Goal: Task Accomplishment & Management: Use online tool/utility

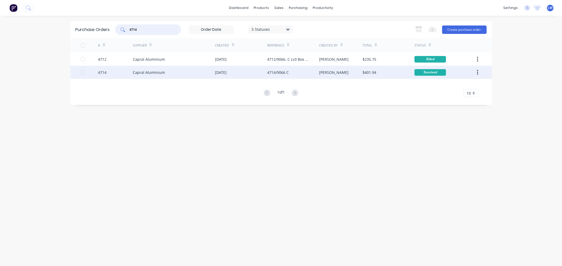
type input "4714"
click at [141, 70] on div "Capral Aluminium" at bounding box center [149, 73] width 32 height 6
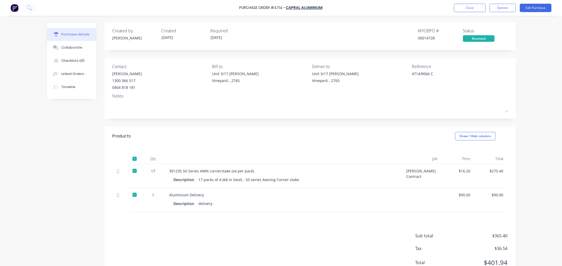
click at [132, 195] on div at bounding box center [134, 195] width 11 height 11
click at [501, 7] on button "Options" at bounding box center [502, 8] width 26 height 8
click at [490, 31] on div "Convert to Bill" at bounding box center [490, 32] width 41 height 8
type textarea "x"
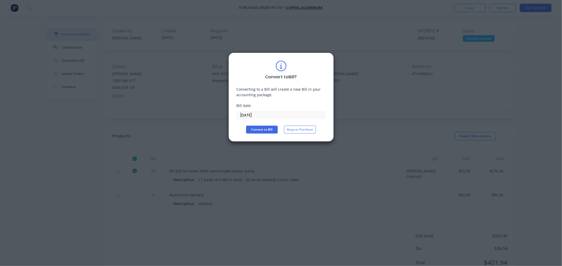
drag, startPoint x: 272, startPoint y: 112, endPoint x: 195, endPoint y: 117, distance: 77.6
click at [195, 117] on div "Convert to Bill ? Converting to a Bill will create a new Bill in your accountin…" at bounding box center [281, 133] width 562 height 266
type input "[DATE]"
click at [252, 129] on button "Convert to Bill" at bounding box center [262, 130] width 32 height 8
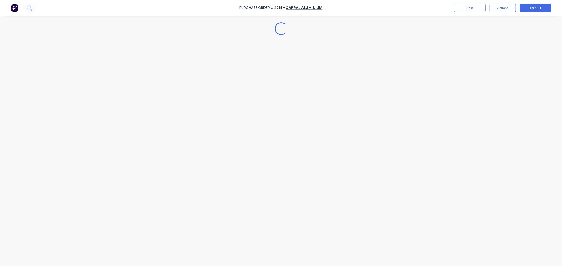
type textarea "x"
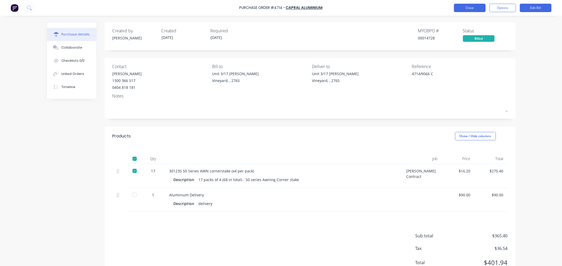
click at [462, 9] on button "Close" at bounding box center [470, 8] width 32 height 8
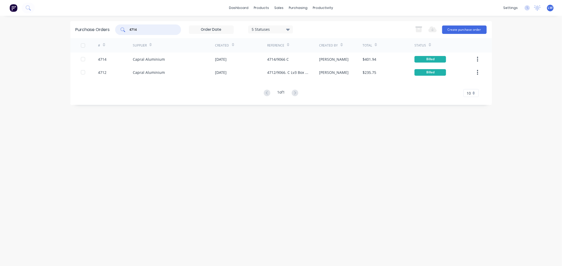
click at [153, 31] on input "4714" at bounding box center [151, 29] width 44 height 5
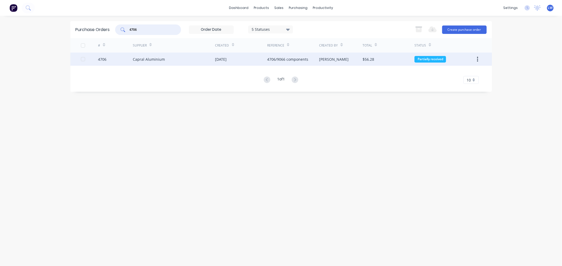
type input "4706"
click at [221, 57] on div "[DATE]" at bounding box center [221, 60] width 12 height 6
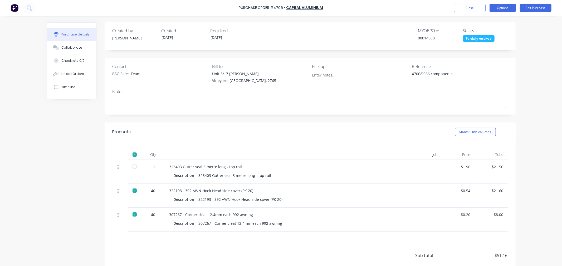
click at [500, 6] on button "Options" at bounding box center [502, 8] width 26 height 8
click at [487, 30] on div "Convert to Bill" at bounding box center [490, 32] width 41 height 8
type textarea "x"
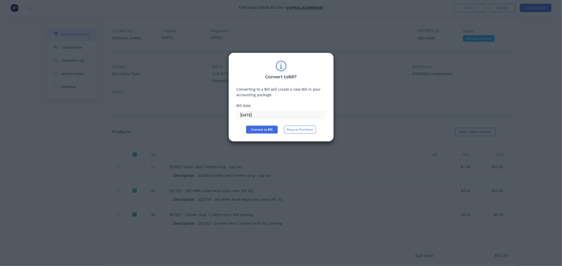
drag, startPoint x: 257, startPoint y: 115, endPoint x: 217, endPoint y: 112, distance: 40.2
click at [217, 112] on div "Convert to Bill ? Converting to a Bill will create a new Bill in your accountin…" at bounding box center [281, 133] width 562 height 266
type input "[DATE]"
click at [264, 130] on button "Convert to Bill" at bounding box center [262, 130] width 32 height 8
type textarea "x"
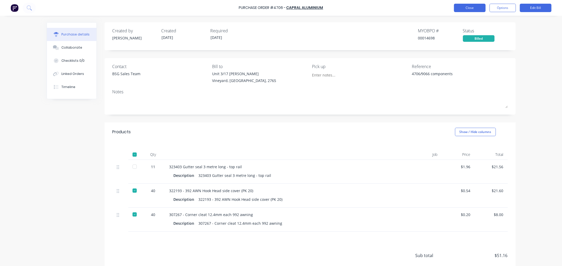
click at [469, 7] on button "Close" at bounding box center [470, 8] width 32 height 8
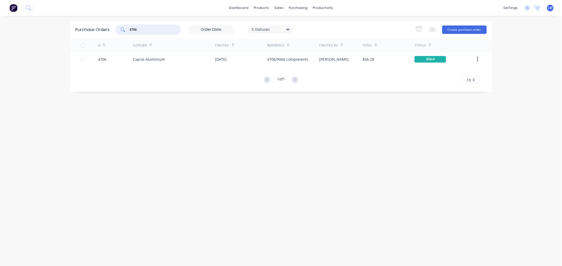
click at [168, 29] on input "4706" at bounding box center [151, 29] width 44 height 5
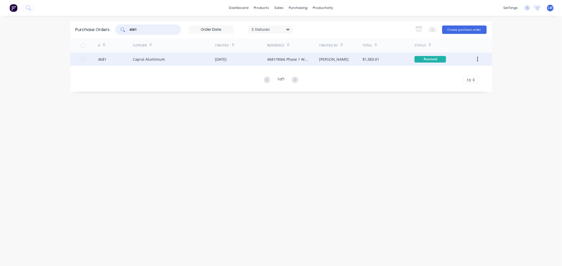
type input "4681"
click at [165, 61] on div "Capral Aluminium" at bounding box center [174, 59] width 82 height 13
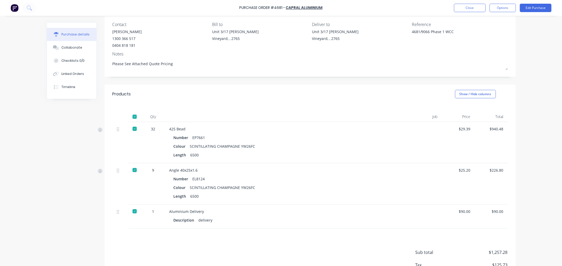
scroll to position [80, 0]
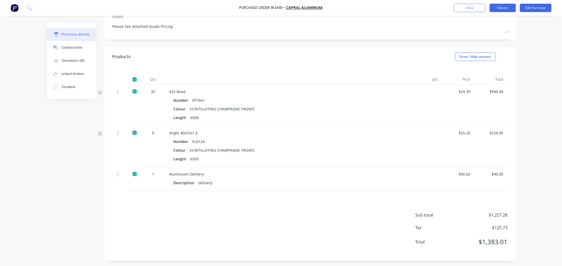
click at [503, 9] on button "Options" at bounding box center [502, 8] width 26 height 8
click at [483, 22] on div "Print / Email" at bounding box center [490, 22] width 41 height 8
click at [494, 30] on div "With pricing" at bounding box center [490, 32] width 41 height 8
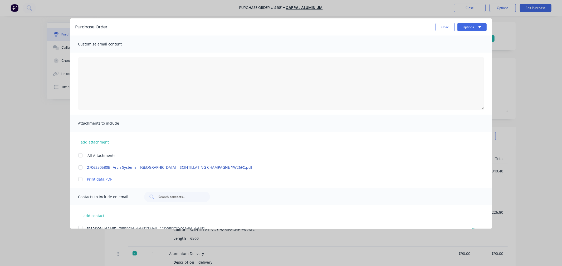
click at [103, 169] on link "2706250580B- Arch Systems - [GEOGRAPHIC_DATA] - SCINTILLATING CHAMPAGNE YW26FC.…" at bounding box center [273, 168] width 372 height 6
click at [437, 27] on button "Close" at bounding box center [444, 27] width 19 height 8
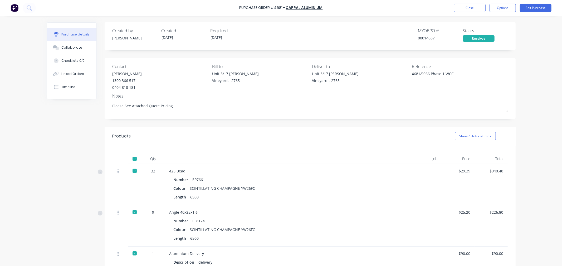
drag, startPoint x: 505, startPoint y: 7, endPoint x: 501, endPoint y: 12, distance: 6.6
click at [505, 7] on button "Options" at bounding box center [502, 8] width 26 height 8
click at [480, 22] on div "Print / Email" at bounding box center [490, 22] width 41 height 8
click at [473, 35] on div "With pricing" at bounding box center [490, 32] width 41 height 8
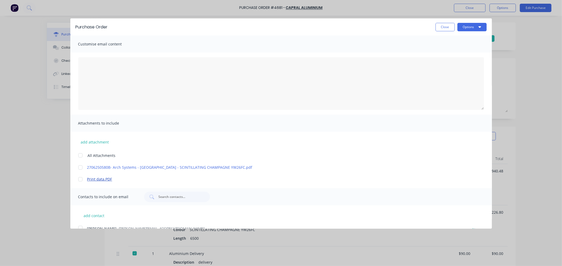
click at [97, 179] on link "Print data.PDF" at bounding box center [273, 180] width 372 height 6
click at [443, 27] on button "Close" at bounding box center [444, 27] width 19 height 8
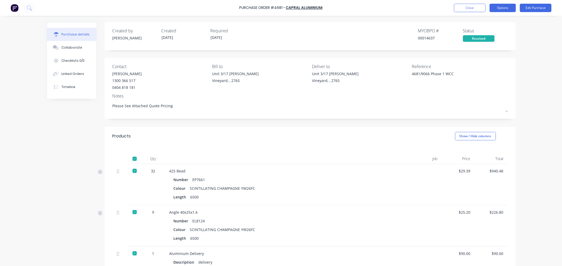
click at [512, 10] on button "Options" at bounding box center [502, 8] width 26 height 8
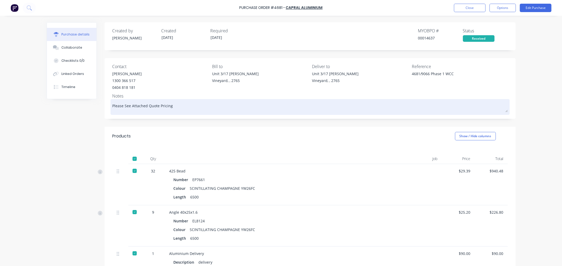
click at [172, 108] on textarea "Please See Attached Quote Pricing" at bounding box center [309, 107] width 395 height 12
type textarea "x"
type textarea "Please See Attached Quote Pricing"
type textarea "x"
type textarea "Please See Attached Quote Pricing -"
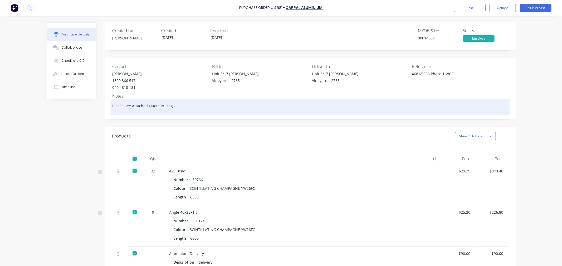
type textarea "x"
type textarea "Please See Attached Quote Pricing -"
type textarea "x"
type textarea "Please See Attached Quote Pricing - e"
type textarea "x"
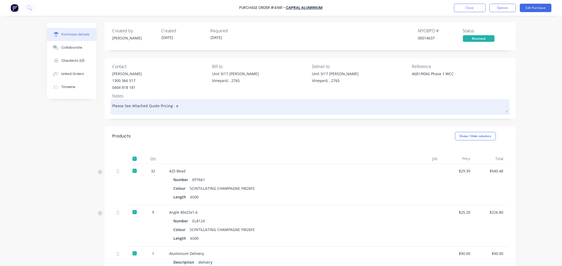
type textarea "Please See Attached Quote Pricing -"
type textarea "x"
type textarea "Please See Attached Quote Pricing - N"
type textarea "x"
type textarea "Please See Attached Quote Pricing - NO"
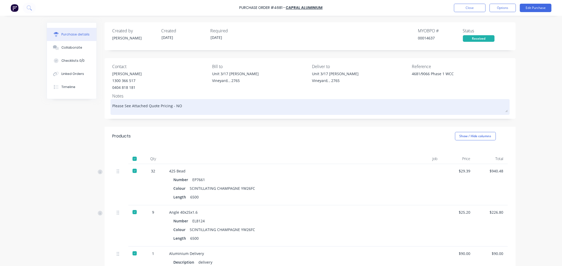
type textarea "x"
type textarea "Please See Attached Quote Pricing - NOT"
type textarea "x"
type textarea "Please See Attached Quote Pricing - NOTE"
type textarea "x"
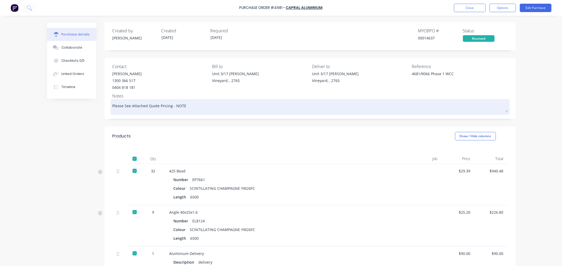
type textarea "Please See Attached Quote Pricing - NOTE"
type textarea "x"
type textarea "Please See Attached Quote Pricing - NOTE x"
type textarea "x"
type textarea "Please See Attached Quote Pricing - NOTE x"
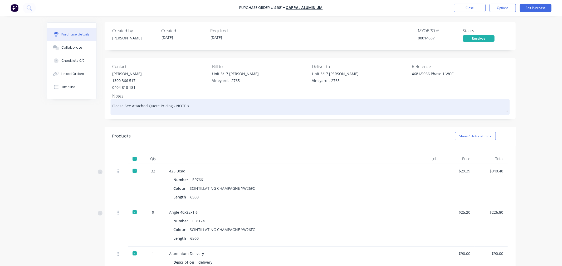
type textarea "x"
type textarea "Please See Attached Quote Pricing - NOTE x L"
type textarea "x"
type textarea "Please See Attached Quote Pricing - NOTE x Lu"
type textarea "x"
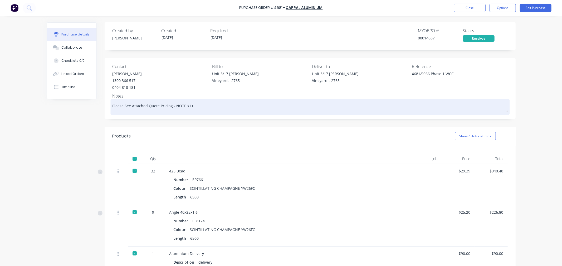
type textarea "Please See Attached Quote Pricing - NOTE x [PERSON_NAME]"
type textarea "x"
type textarea "Please See Attached Quote Pricing - NOTE x [PERSON_NAME]"
type textarea "x"
type textarea "Please See Attached Quote Pricing - NOTE x [PERSON_NAME]"
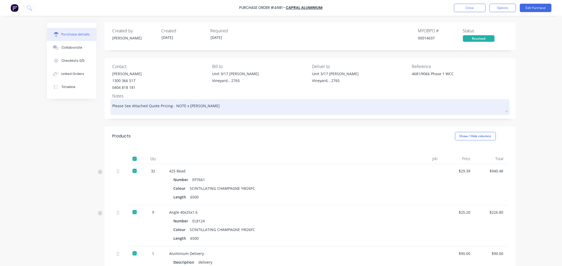
type textarea "x"
type textarea "Please See Attached Quote Pricing - NOTE x [PERSON_NAME] -"
type textarea "x"
type textarea "Please See Attached Quote Pricing - NOTE x [PERSON_NAME] -"
type textarea "x"
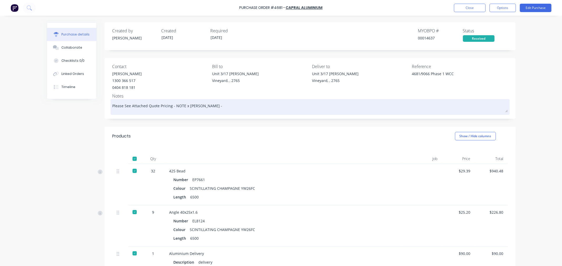
type textarea "Please See Attached Quote Pricing - NOTE x [PERSON_NAME] - e"
type textarea "x"
type textarea "Please See Attached Quote Pricing - NOTE x [PERSON_NAME]"
type textarea "x"
type textarea "Please See Attached Quote Pricing - NOTE x [PERSON_NAME]"
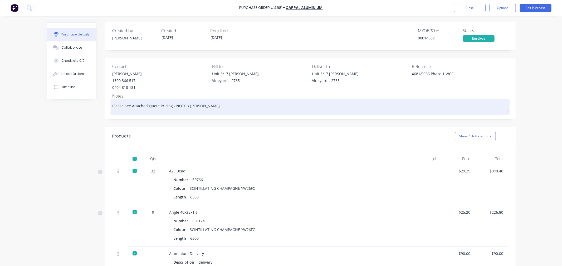
type textarea "x"
type textarea "Please See Attached Quote Pricing - NOTE x [PERSON_NAME] - even"
type textarea "x"
type textarea "Please See Attached Quote Pricing - NOTE x [PERSON_NAME] - even"
type textarea "x"
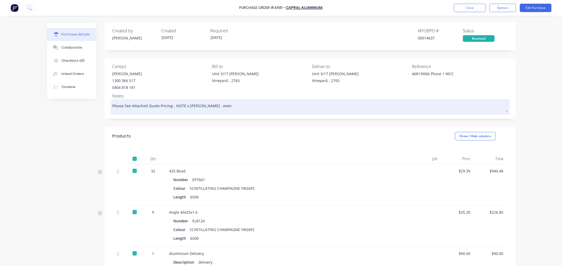
type textarea "Please See Attached Quote Pricing - NOTE x [PERSON_NAME] - even t"
type textarea "x"
type textarea "Please See Attached Quote Pricing - NOTE x [PERSON_NAME] - even th"
type textarea "x"
type textarea "Please See Attached Quote Pricing - NOTE x [PERSON_NAME] - even tho"
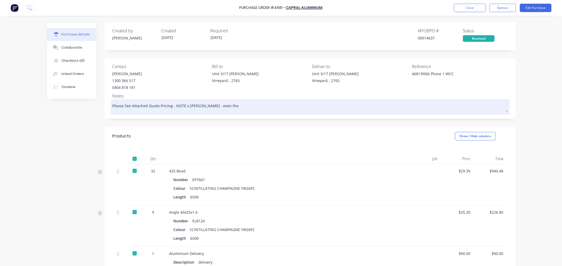
type textarea "x"
type textarea "Please See Attached Quote Pricing - NOTE x [PERSON_NAME] - even thou"
type textarea "x"
type textarea "Please See Attached Quote Pricing - NOTE x [PERSON_NAME] - even thoug"
type textarea "x"
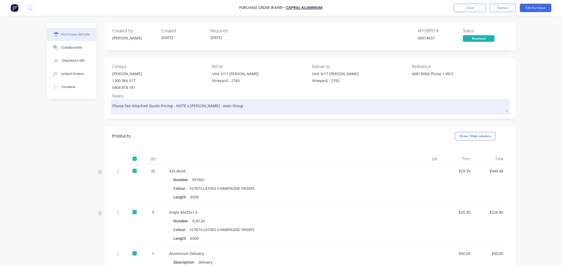
type textarea "Please See Attached Quote Pricing - NOTE x [PERSON_NAME] - even though"
type textarea "x"
type textarea "Please See Attached Quote Pricing - NOTE x [PERSON_NAME] - even though"
type textarea "x"
type textarea "Please See Attached Quote Pricing - NOTE x [PERSON_NAME] - even though q"
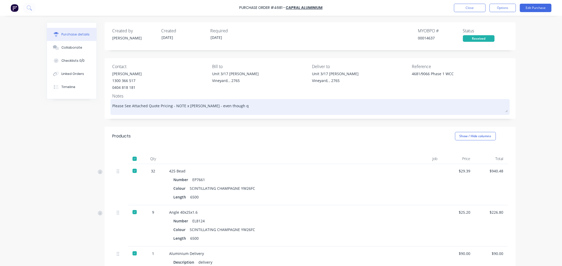
type textarea "x"
type textarea "Please See Attached Quote Pricing - NOTE x [PERSON_NAME] - even though qu"
type textarea "x"
type textarea "Please See Attached Quote Pricing - NOTE x [PERSON_NAME] - even though quo"
type textarea "x"
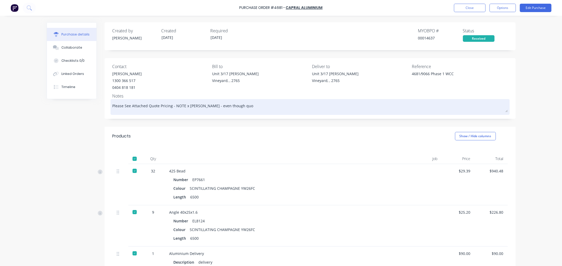
type textarea "Please See Attached Quote Pricing - NOTE x [PERSON_NAME] - even though quot"
type textarea "x"
type textarea "Please See Attached Quote Pricing - NOTE x [PERSON_NAME] - even though quote"
type textarea "x"
type textarea "Please See Attached Quote Pricing - NOTE x [PERSON_NAME] - even though quote"
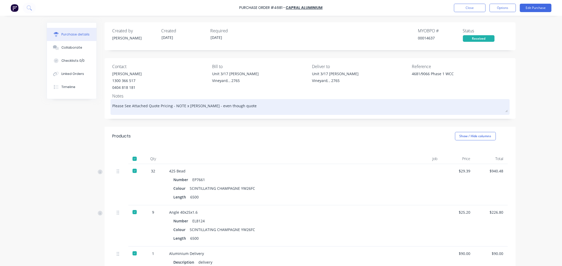
type textarea "x"
type textarea "Please See Attached Quote Pricing - NOTE x [PERSON_NAME] - even though quote E"
type textarea "x"
type textarea "Please See Attached Quote Pricing - NOTE x [PERSON_NAME] - even though quote EL"
type textarea "x"
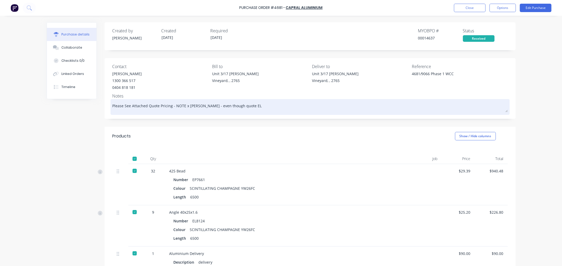
type textarea "Please See Attached Quote Pricing - NOTE x [PERSON_NAME] - even though quote EL8"
type textarea "x"
type textarea "Please See Attached Quote Pricing - NOTE x [PERSON_NAME] - even though quote EL…"
type textarea "x"
type textarea "Please See Attached Quote Pricing - NOTE x [PERSON_NAME] - even though quote EL…"
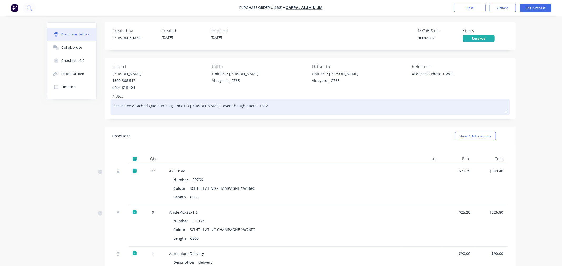
type textarea "x"
type textarea "Please See Attached Quote Pricing - NOTE x [PERSON_NAME] - even though quote EL…"
type textarea "x"
type textarea "Please See Attached Quote Pricing - NOTE x [PERSON_NAME] - even though quote EL…"
type textarea "x"
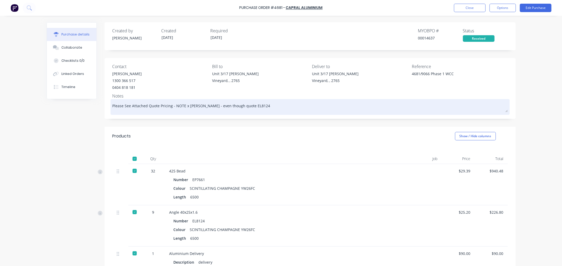
type textarea "Please See Attached Quote Pricing - NOTE x [PERSON_NAME] - even though quote EL…"
type textarea "x"
type textarea "Please See Attached Quote Pricing - NOTE x [PERSON_NAME] - even though quote EL…"
type textarea "x"
type textarea "Please See Attached Quote Pricing - NOTE x [PERSON_NAME] - even though quote EL…"
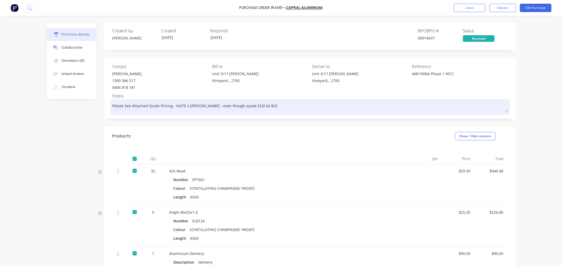
type textarea "x"
type textarea "Please See Attached Quote Pricing - NOTE x [PERSON_NAME] - even though quote EL…"
type textarea "x"
type textarea "Please See Attached Quote Pricing - NOTE x [PERSON_NAME] - even though quote EL…"
type textarea "x"
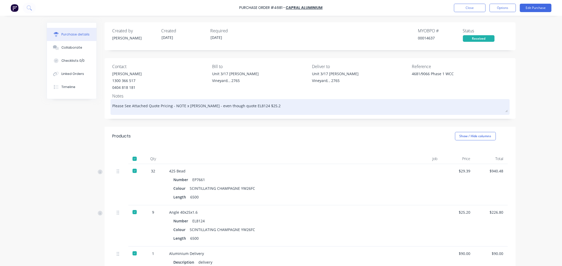
type textarea "Please See Attached Quote Pricing - NOTE x [PERSON_NAME] - even though quote EL…"
type textarea "x"
type textarea "Please See Attached Quote Pricing - NOTE x [PERSON_NAME] - even though quote EL…"
type textarea "x"
type textarea "Please See Attached Quote Pricing - NOTE x [PERSON_NAME] - even though quote EL…"
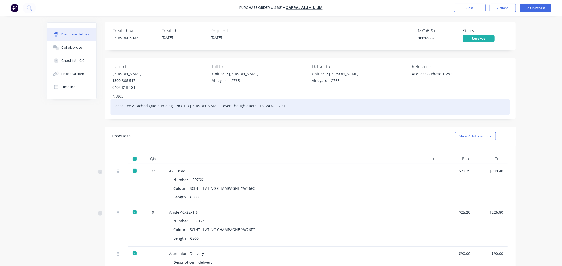
type textarea "x"
type textarea "Please See Attached Quote Pricing - NOTE x [PERSON_NAME] - even though quote EL…"
type textarea "x"
type textarea "Please See Attached Quote Pricing - NOTE x [PERSON_NAME] - even though quote EL…"
type textarea "x"
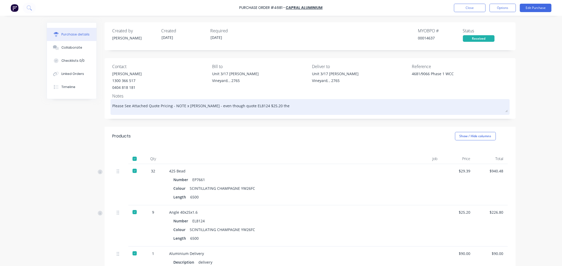
type textarea "Please See Attached Quote Pricing - NOTE x [PERSON_NAME] - even though quote EL…"
type textarea "x"
type textarea "Please See Attached Quote Pricing - NOTE x [PERSON_NAME] - even though quote EL…"
type textarea "x"
type textarea "Please See Attached Quote Pricing - NOTE x [PERSON_NAME] - even though quote EL…"
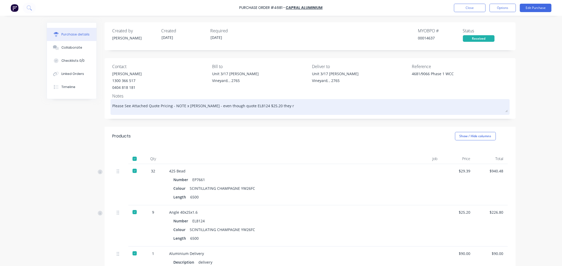
type textarea "x"
type textarea "Please See Attached Quote Pricing - NOTE x [PERSON_NAME] - even though quote EL…"
type textarea "x"
type textarea "Please See Attached Quote Pricing - NOTE x [PERSON_NAME] - even though quote EL…"
type textarea "x"
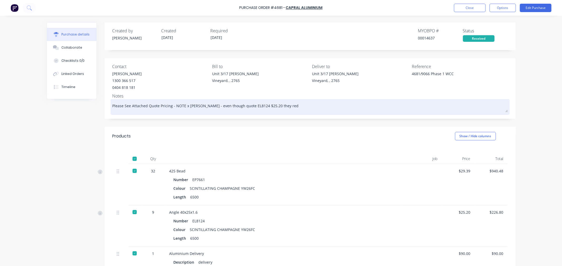
type textarea "Please See Attached Quote Pricing - NOTE x [PERSON_NAME] - even though quote EL…"
type textarea "x"
type textarea "Please See Attached Quote Pricing - NOTE x [PERSON_NAME] - even though quote EL…"
type textarea "x"
type textarea "Please See Attached Quote Pricing - NOTE x [PERSON_NAME] - even though quote EL…"
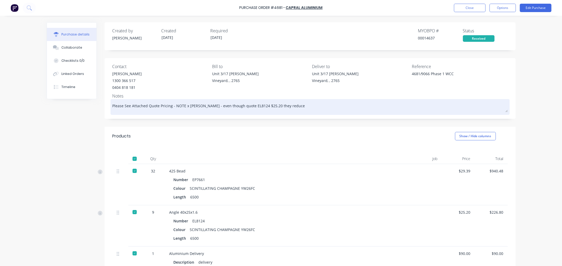
type textarea "x"
type textarea "Please See Attached Quote Pricing - NOTE x [PERSON_NAME] - even though quote EL…"
type textarea "x"
type textarea "Please See Attached Quote Pricing - NOTE x [PERSON_NAME] - even though quote EL…"
type textarea "x"
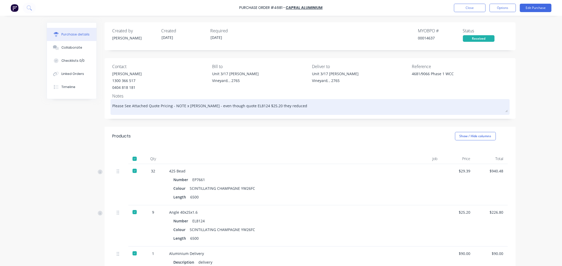
type textarea "Please See Attached Quote Pricing - NOTE x [PERSON_NAME] - even though quote EL…"
type textarea "x"
type textarea "Please See Attached Quote Pricing - NOTE x [PERSON_NAME] - even though quote EL…"
type textarea "x"
type textarea "Please See Attached Quote Pricing - NOTE x [PERSON_NAME] - even though quote EL…"
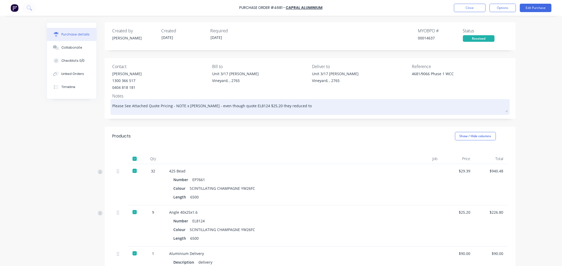
type textarea "x"
type textarea "Please See Attached Quote Pricing - NOTE x [PERSON_NAME] - even though quote EL…"
type textarea "x"
type textarea "Please See Attached Quote Pricing - NOTE x [PERSON_NAME] - even though quote EL…"
type textarea "x"
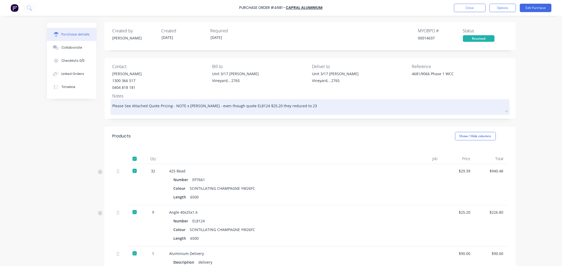
type textarea "Please See Attached Quote Pricing - NOTE x [PERSON_NAME] - even though quote EL…"
type textarea "x"
type textarea "Please See Attached Quote Pricing - NOTE x [PERSON_NAME] - even though quote EL…"
type textarea "x"
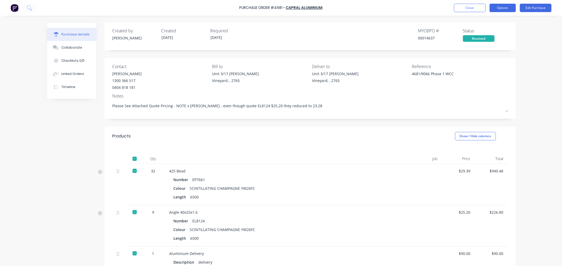
type textarea "Please See Attached Quote Pricing - NOTE x [PERSON_NAME] - even though quote EL…"
type textarea "x"
type textarea "Please See Attached Quote Pricing - NOTE x [PERSON_NAME] - even though quote EL…"
click at [509, 10] on button "Options" at bounding box center [502, 8] width 26 height 8
click at [474, 28] on div "Convert to Bill" at bounding box center [490, 32] width 41 height 8
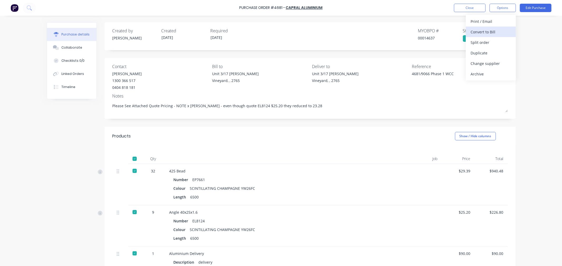
type textarea "x"
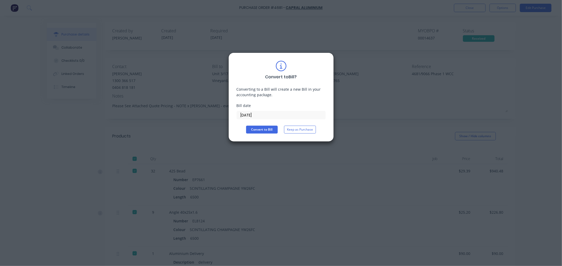
drag, startPoint x: 260, startPoint y: 117, endPoint x: 215, endPoint y: 109, distance: 45.7
click at [217, 118] on div "Convert to Bill ? Converting to a Bill will create a new Bill in your accountin…" at bounding box center [281, 133] width 562 height 266
type input "[DATE]"
click at [255, 128] on button "Convert to Bill" at bounding box center [262, 130] width 32 height 8
type textarea "x"
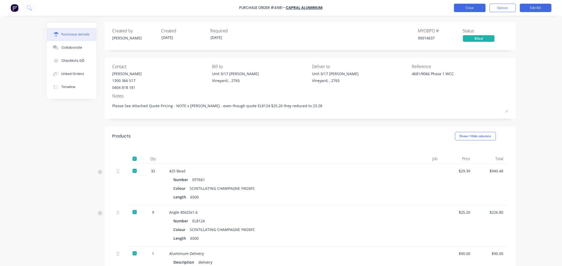
click at [457, 9] on button "Close" at bounding box center [470, 8] width 32 height 8
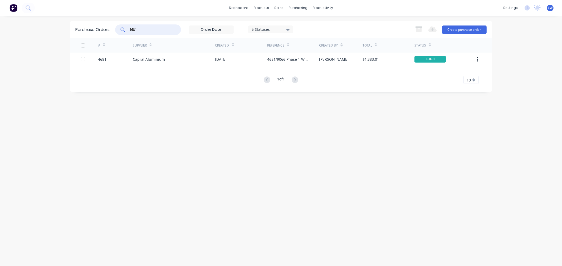
click at [149, 31] on input "4681" at bounding box center [151, 29] width 44 height 5
type input "4"
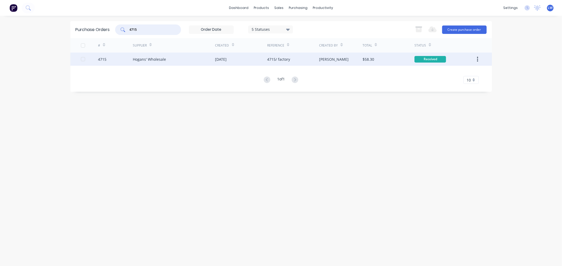
type input "4715"
click at [157, 57] on div "Hogans' Wholesale" at bounding box center [149, 60] width 33 height 6
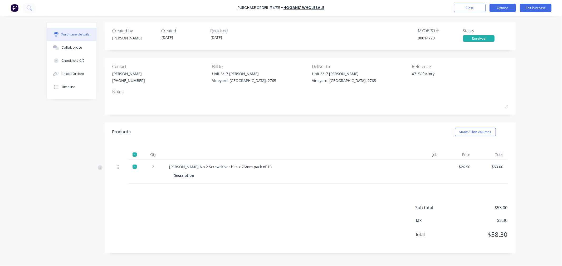
click at [492, 8] on button "Options" at bounding box center [502, 8] width 26 height 8
click at [478, 19] on div "Print / Email" at bounding box center [490, 22] width 41 height 8
click at [471, 32] on div "With pricing" at bounding box center [490, 32] width 41 height 8
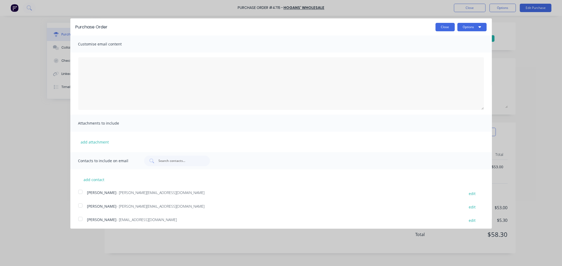
click at [440, 27] on button "Close" at bounding box center [444, 27] width 19 height 8
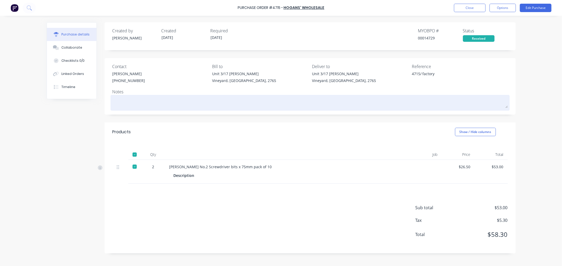
click at [138, 100] on textarea at bounding box center [309, 102] width 395 height 12
type textarea "x"
type textarea "c"
type textarea "x"
type textarea "co"
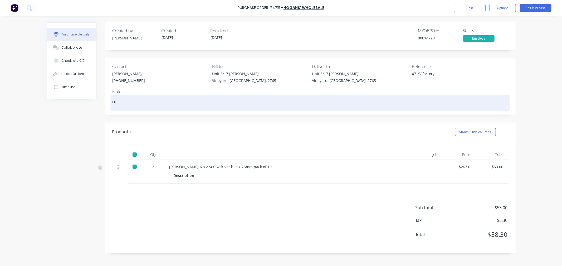
type textarea "x"
type textarea "cos"
type textarea "x"
type textarea "cost"
type textarea "x"
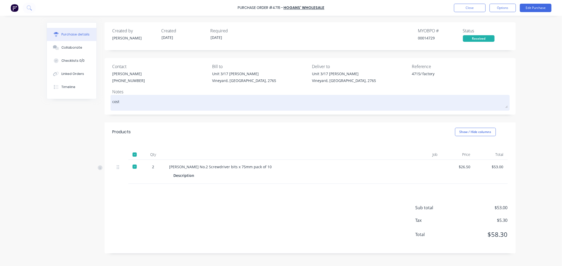
type textarea "cost"
type textarea "x"
type textarea "cost ="
type textarea "x"
type textarea "cost"
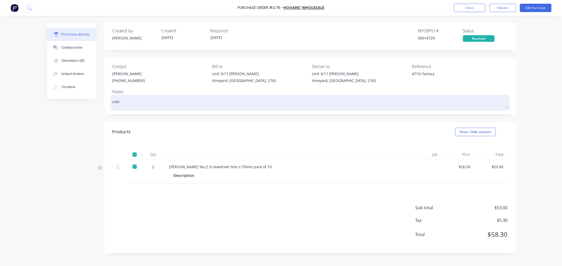
type textarea "x"
type textarea "cost 2"
type textarea "x"
type textarea "cost 28"
type textarea "x"
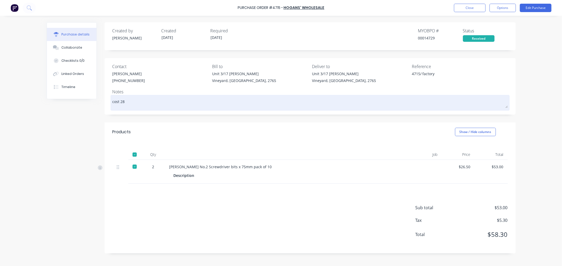
type textarea "cost 28."
type textarea "x"
type textarea "cost 28.1"
type textarea "x"
type textarea "cost 28.10"
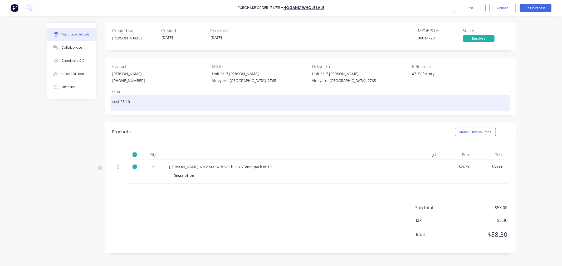
type textarea "x"
type textarea "cost 28.10"
type textarea "x"
type textarea "cost 28.10 n"
type textarea "x"
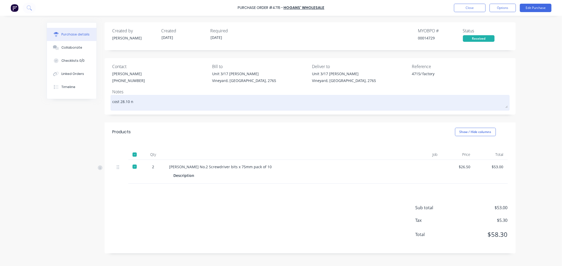
type textarea "cost 28.10"
type textarea "x"
type textarea "cost 28.10 e"
type textarea "x"
type textarea "cost 28.10 ea"
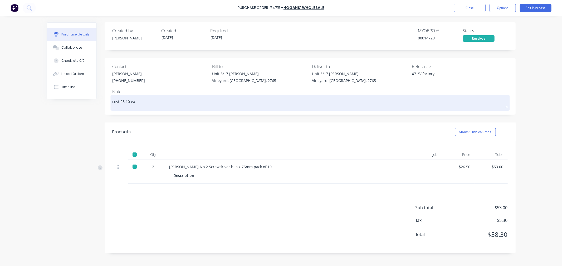
type textarea "x"
type textarea "cost 28.10 eac"
type textarea "x"
type textarea "cost 28.10 each"
type textarea "x"
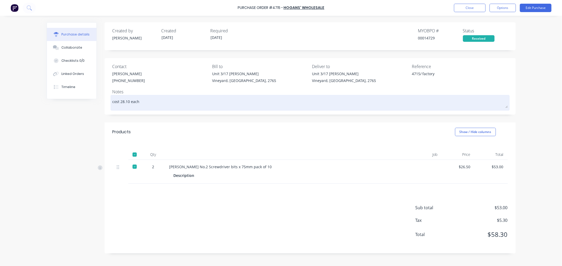
type textarea "cost 28.10 each"
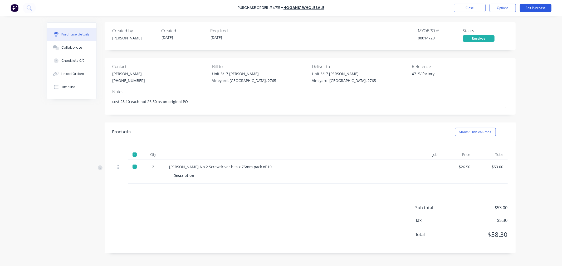
click at [524, 7] on button "Edit Purchase" at bounding box center [535, 8] width 32 height 8
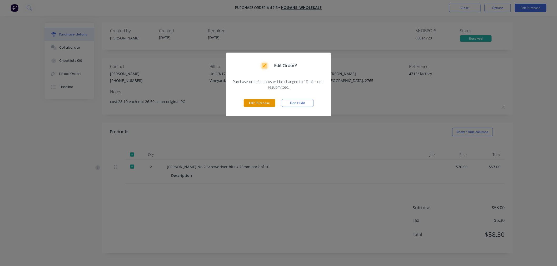
click at [260, 102] on button "Edit Purchase" at bounding box center [260, 103] width 32 height 8
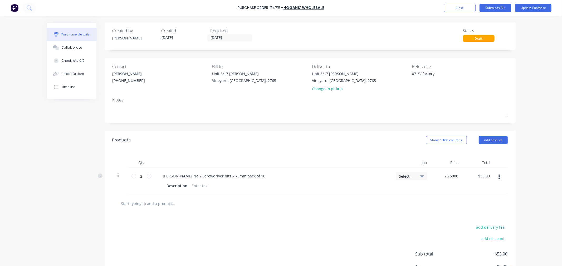
drag, startPoint x: 456, startPoint y: 177, endPoint x: 437, endPoint y: 177, distance: 18.7
click at [437, 177] on div "26.5000 26.5000" at bounding box center [447, 181] width 32 height 26
click at [155, 206] on input "text" at bounding box center [173, 204] width 105 height 11
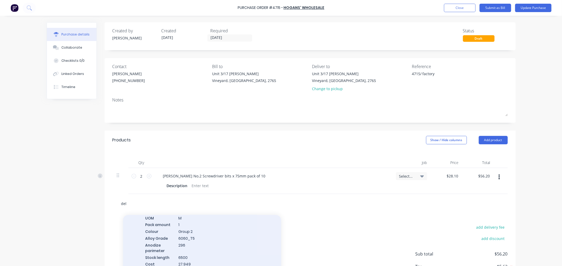
scroll to position [760, 0]
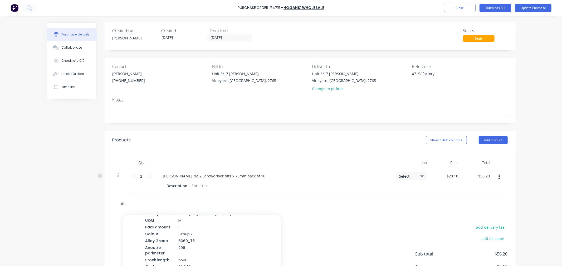
click at [130, 205] on input "del" at bounding box center [173, 204] width 105 height 11
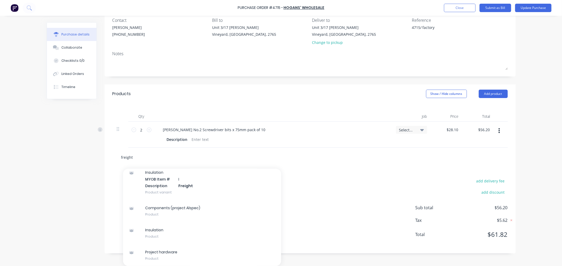
scroll to position [0, 0]
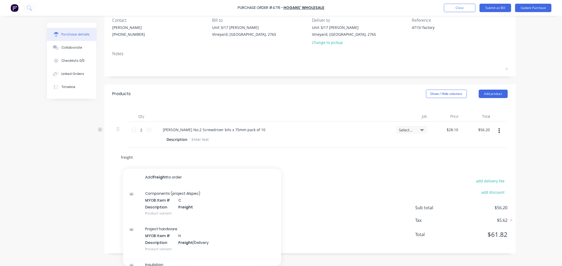
drag, startPoint x: 143, startPoint y: 159, endPoint x: 89, endPoint y: 155, distance: 54.4
click at [89, 155] on div "Created by [PERSON_NAME] Created [DATE] Required [DATE] Status Draft Contact [P…" at bounding box center [281, 115] width 469 height 278
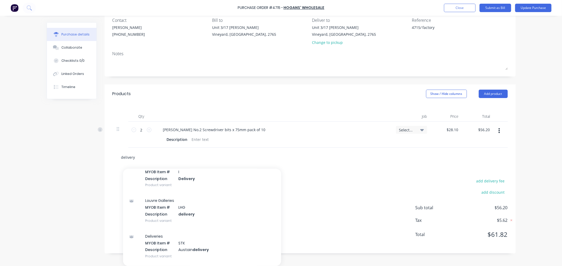
scroll to position [673, 0]
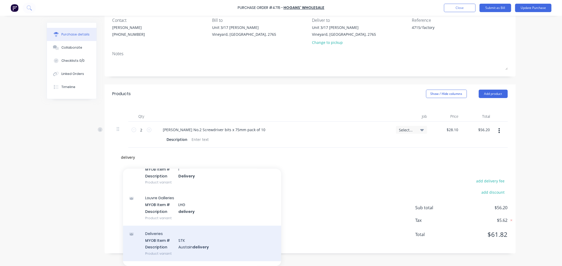
click at [191, 244] on div "Deliveries MYOB Item # STK Description Austain delivery Product variant" at bounding box center [202, 244] width 158 height 36
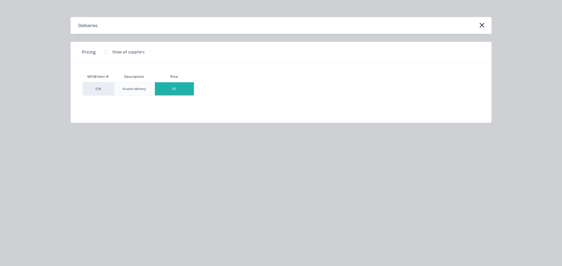
click at [181, 89] on div "$0" at bounding box center [174, 88] width 39 height 13
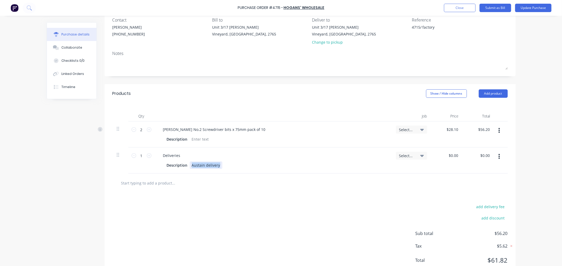
drag, startPoint x: 190, startPoint y: 166, endPoint x: 271, endPoint y: 179, distance: 82.7
click at [259, 170] on div "Deliveries Description Austain delivery" at bounding box center [273, 161] width 237 height 26
click at [182, 195] on div "add delivery fee add discount Sub total $56.20 Tax $5.62 Total $61.82" at bounding box center [310, 236] width 411 height 87
click at [452, 159] on input "0" at bounding box center [455, 156] width 7 height 8
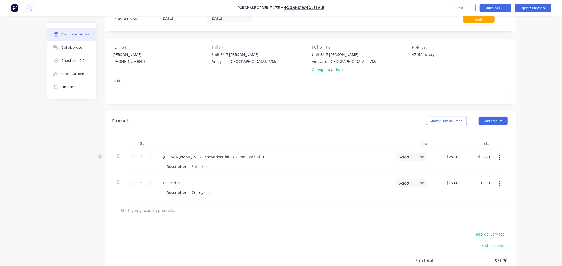
scroll to position [0, 0]
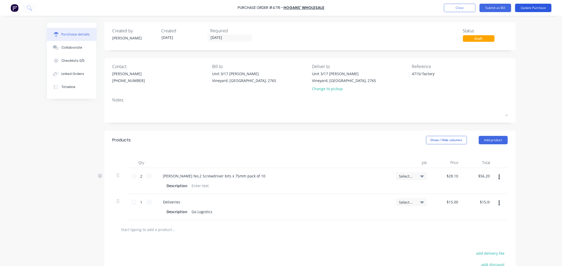
click at [524, 6] on button "Update Purchase" at bounding box center [533, 8] width 36 height 8
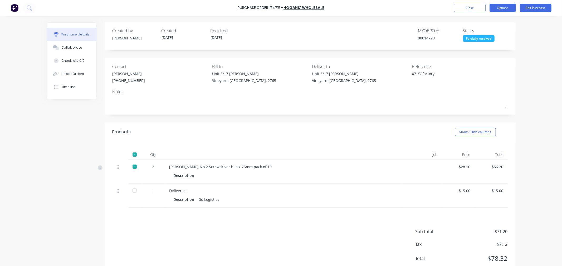
click at [498, 6] on button "Options" at bounding box center [502, 8] width 26 height 8
click at [480, 30] on div "Convert to Bill" at bounding box center [490, 32] width 41 height 8
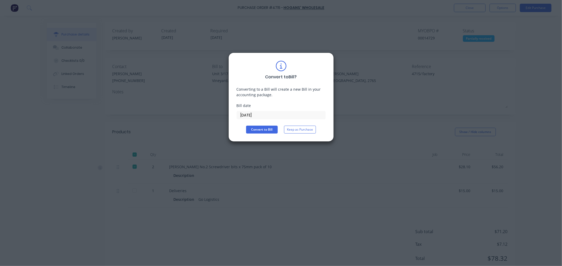
drag, startPoint x: 264, startPoint y: 113, endPoint x: 212, endPoint y: 119, distance: 52.5
click at [212, 119] on div "Convert to Bill ? Converting to a Bill will create a new Bill in your accountin…" at bounding box center [281, 133] width 562 height 266
click at [260, 129] on button "Convert to Bill" at bounding box center [262, 130] width 32 height 8
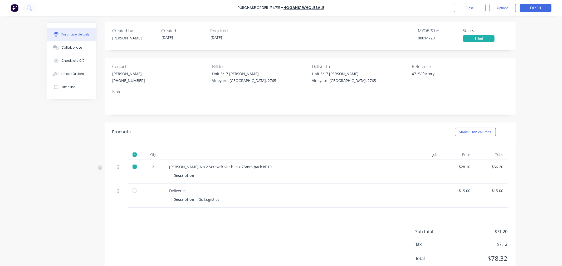
click at [131, 191] on div at bounding box center [134, 191] width 11 height 11
click at [477, 8] on button "Close" at bounding box center [470, 8] width 32 height 8
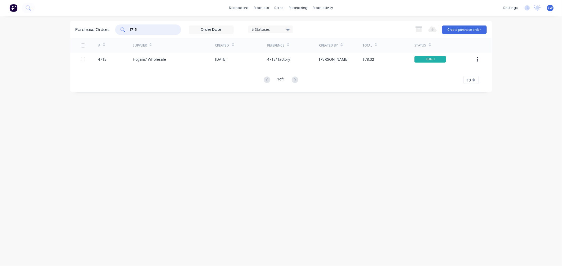
drag, startPoint x: 147, startPoint y: 28, endPoint x: 117, endPoint y: 27, distance: 29.3
click at [117, 29] on div "4715" at bounding box center [148, 29] width 66 height 11
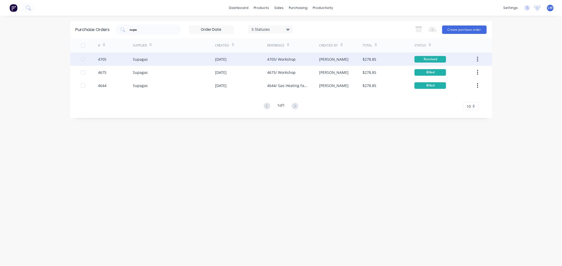
click at [225, 57] on div "[DATE]" at bounding box center [221, 60] width 12 height 6
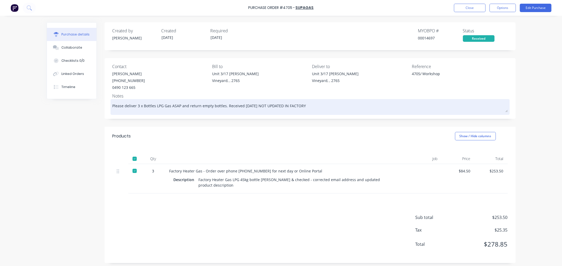
click at [242, 105] on textarea "Please deliver 3 x Bottles LPG Gas ASAP and return empty bottles. Received [DAT…" at bounding box center [309, 107] width 395 height 12
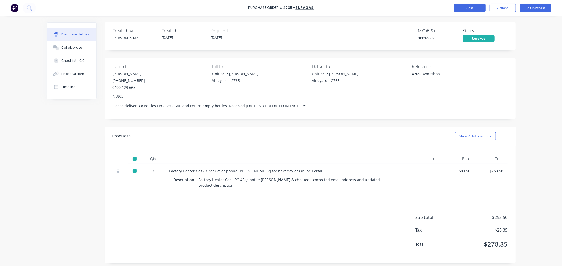
click at [473, 9] on button "Close" at bounding box center [470, 8] width 32 height 8
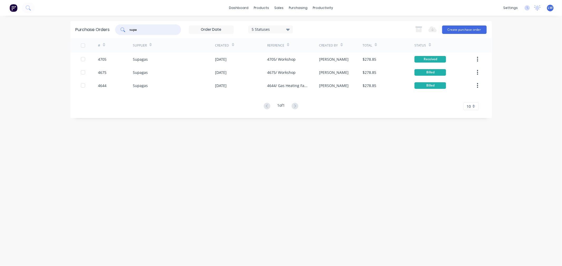
drag, startPoint x: 151, startPoint y: 31, endPoint x: 154, endPoint y: 0, distance: 30.4
click at [151, 30] on input "supa" at bounding box center [151, 29] width 44 height 5
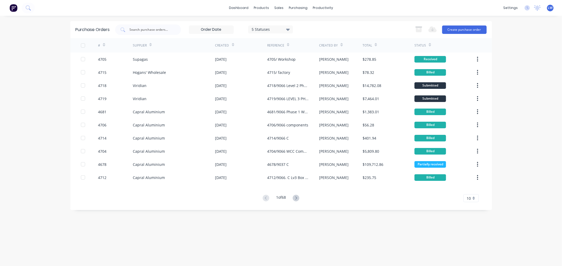
click at [430, 46] on icon at bounding box center [429, 45] width 2 height 4
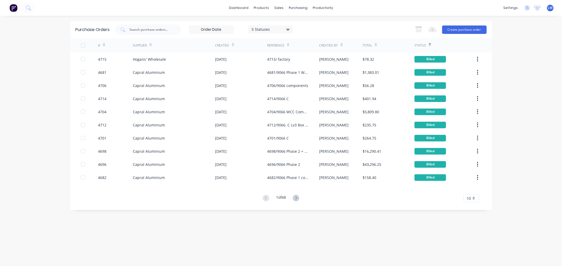
click at [289, 29] on icon at bounding box center [288, 30] width 4 height 2
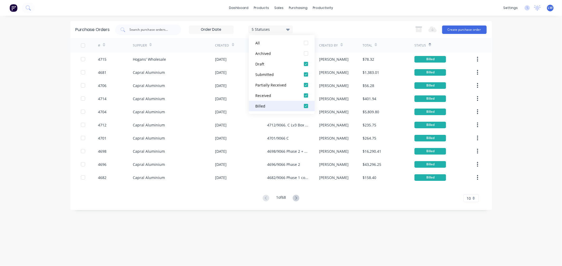
click at [307, 105] on div at bounding box center [305, 106] width 11 height 11
click at [360, 33] on div "4 Statuses 4 Statuses Export to Excel (XLSX) Create purchase order" at bounding box center [300, 29] width 371 height 11
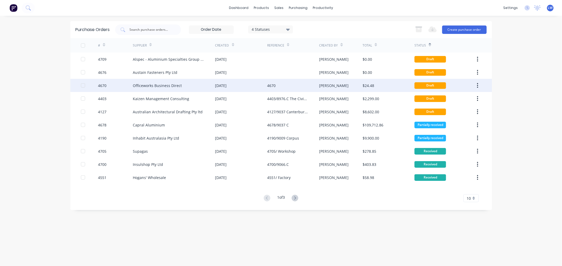
click at [477, 86] on icon "button" at bounding box center [477, 86] width 1 height 6
click at [453, 98] on div "Archive" at bounding box center [458, 100] width 41 height 8
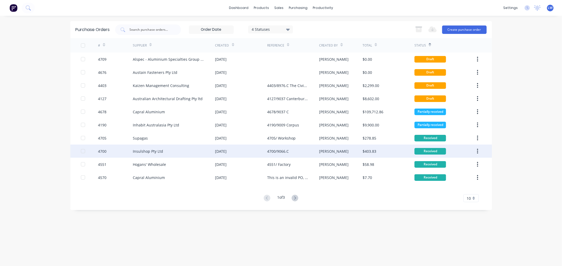
click at [373, 150] on div "$403.83" at bounding box center [369, 152] width 14 height 6
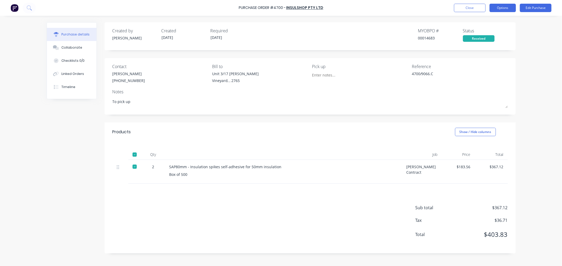
click at [501, 10] on button "Options" at bounding box center [502, 8] width 26 height 8
click at [488, 30] on div "Convert to Bill" at bounding box center [490, 32] width 41 height 8
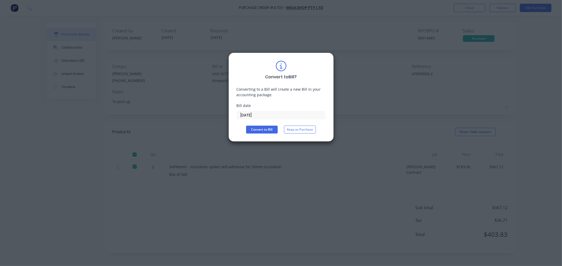
drag, startPoint x: 265, startPoint y: 118, endPoint x: 228, endPoint y: 114, distance: 37.9
click at [228, 114] on div "Convert to Bill ? Converting to a Bill will create a new Bill in your accountin…" at bounding box center [281, 133] width 562 height 266
click at [306, 133] on button "Keep as Purchase" at bounding box center [300, 130] width 32 height 8
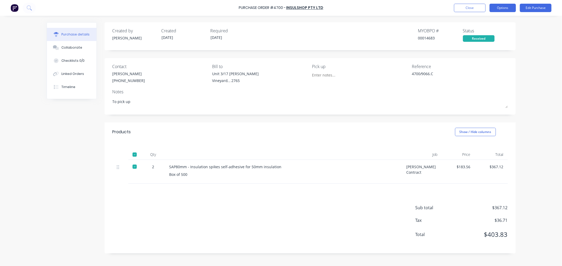
click at [507, 9] on button "Options" at bounding box center [502, 8] width 26 height 8
click at [486, 33] on div "Convert to Bill" at bounding box center [490, 32] width 41 height 8
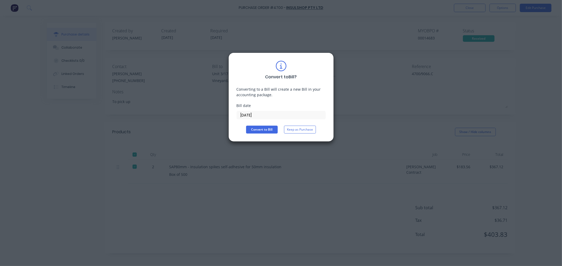
drag, startPoint x: 260, startPoint y: 116, endPoint x: 233, endPoint y: 113, distance: 27.6
click at [232, 115] on div "Convert to Bill ? Converting to a Bill will create a new Bill in your accountin…" at bounding box center [280, 97] width 105 height 89
click at [266, 127] on button "Convert to Bill" at bounding box center [262, 130] width 32 height 8
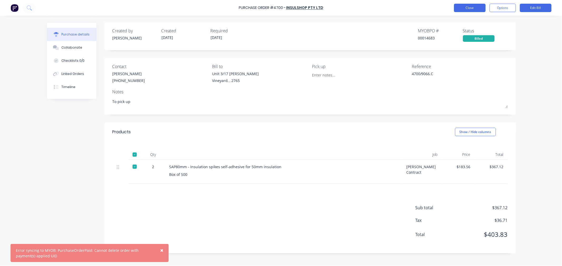
click at [469, 7] on button "Close" at bounding box center [470, 8] width 32 height 8
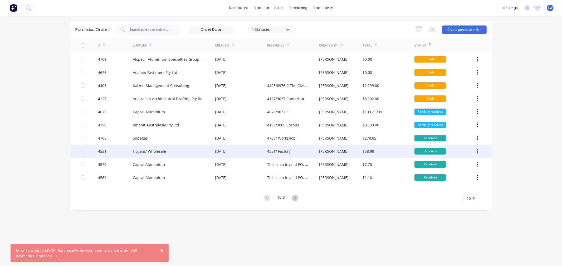
click at [288, 150] on div "4551/ Factory" at bounding box center [278, 152] width 23 height 6
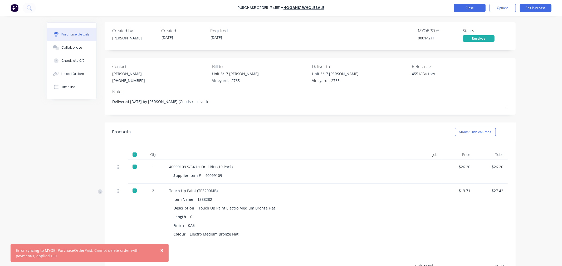
click at [459, 6] on button "Close" at bounding box center [470, 8] width 32 height 8
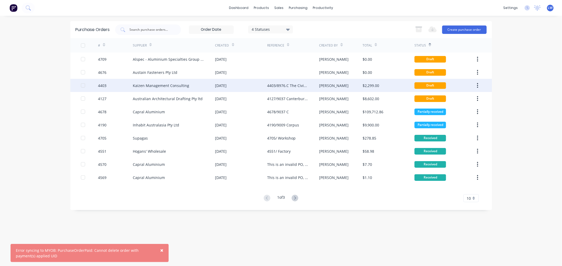
click at [477, 86] on icon "button" at bounding box center [477, 86] width 1 height 6
click at [445, 100] on div "Archive" at bounding box center [458, 100] width 41 height 8
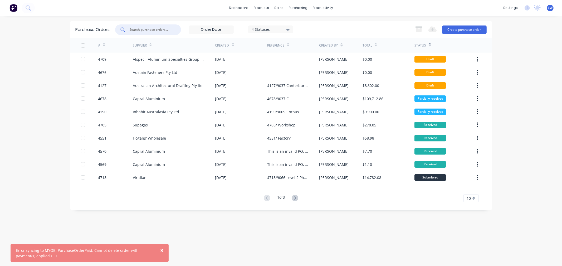
click at [151, 29] on input "text" at bounding box center [151, 29] width 44 height 5
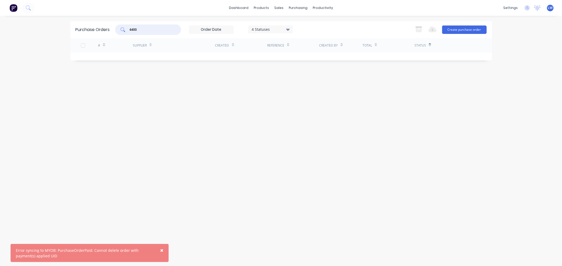
click at [357, 23] on div "Purchase Orders 4400 4 Statuses 4 Statuses Export to Excel (XLSX) Create purcha…" at bounding box center [280, 29] width 421 height 17
click at [288, 27] on icon at bounding box center [288, 30] width 4 height 6
click at [275, 109] on button "Billed" at bounding box center [282, 106] width 66 height 11
click at [140, 30] on input "4400" at bounding box center [151, 29] width 44 height 5
drag, startPoint x: 149, startPoint y: 29, endPoint x: 119, endPoint y: 29, distance: 30.0
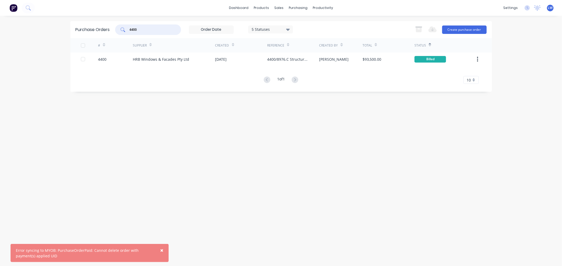
click at [119, 29] on div "4400" at bounding box center [148, 29] width 66 height 11
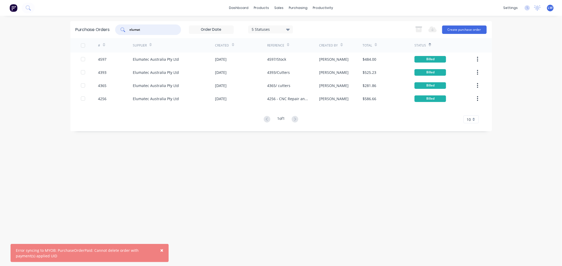
drag, startPoint x: 148, startPoint y: 31, endPoint x: 105, endPoint y: 28, distance: 43.3
click at [105, 28] on div "Purchase Orders elumat 5 Statuses 5 Statuses Export to Excel (XLSX) Create purc…" at bounding box center [280, 29] width 421 height 17
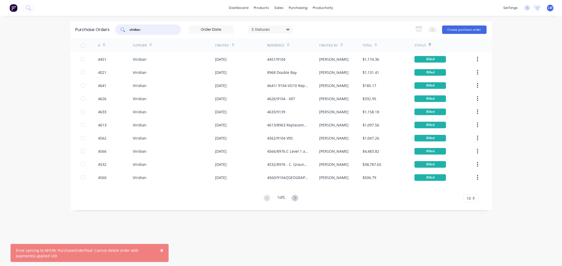
drag, startPoint x: 143, startPoint y: 28, endPoint x: 108, endPoint y: 30, distance: 34.5
click at [109, 31] on div "Purchase Orders viridian 5 Statuses 5 Statuses Export to Excel (XLSX) Create pu…" at bounding box center [280, 29] width 421 height 17
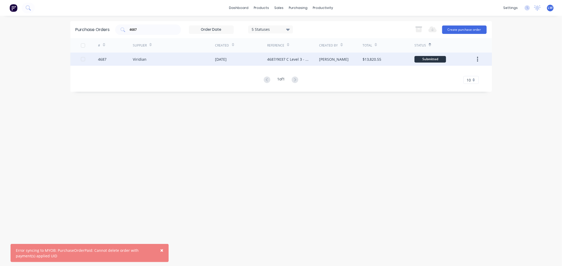
click at [314, 57] on div "4687/9037 C Level 3 - Phase 1-Rev 1" at bounding box center [293, 59] width 52 height 13
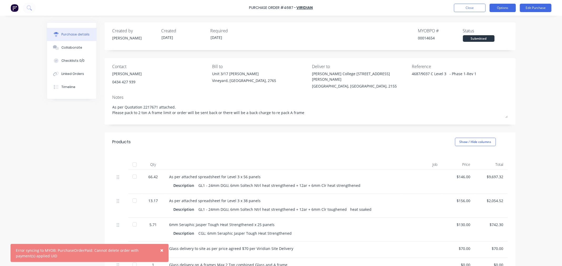
click at [504, 9] on button "Options" at bounding box center [502, 8] width 26 height 8
click at [478, 19] on div "Print / Email" at bounding box center [490, 22] width 41 height 8
click at [479, 33] on div "With pricing" at bounding box center [490, 32] width 41 height 8
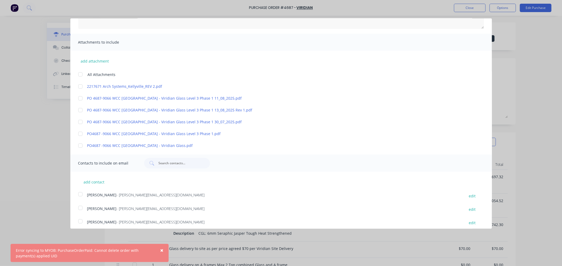
scroll to position [88, 0]
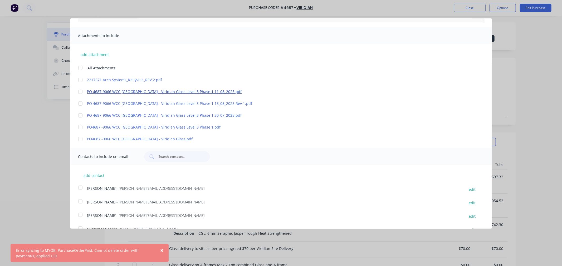
click at [137, 92] on link "PO 4687-9066 WCC [GEOGRAPHIC_DATA] - Viridian Glass Level 3 Phase 1 11_08_2025.…" at bounding box center [273, 92] width 372 height 6
click at [149, 103] on link "PO 4687-9066 WCC [GEOGRAPHIC_DATA] - Viridian Glass Level 3 Phase 1 13_08_2025 …" at bounding box center [273, 104] width 372 height 6
click at [133, 80] on link "2217671 Arch Systems_Kellyville_REV 2.pdf" at bounding box center [273, 80] width 372 height 6
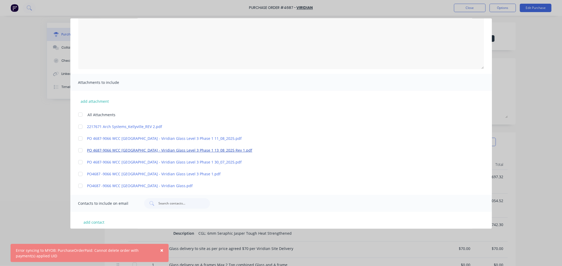
scroll to position [0, 0]
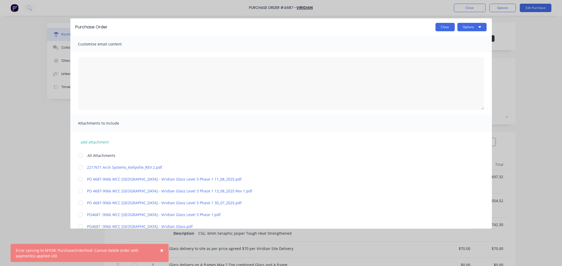
click at [435, 23] on button "Close" at bounding box center [444, 27] width 19 height 8
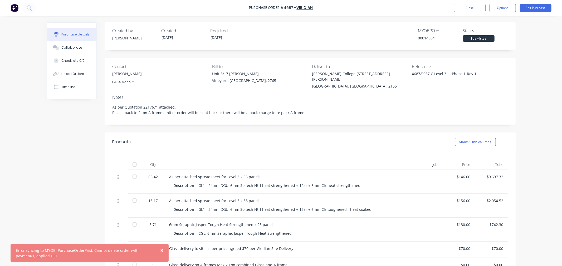
drag, startPoint x: 262, startPoint y: 149, endPoint x: 257, endPoint y: 146, distance: 5.3
click at [262, 152] on div "Qty Job Price Total 66.42 As per attached spreadsheet for Level 3 x 56 panels D…" at bounding box center [310, 213] width 411 height 123
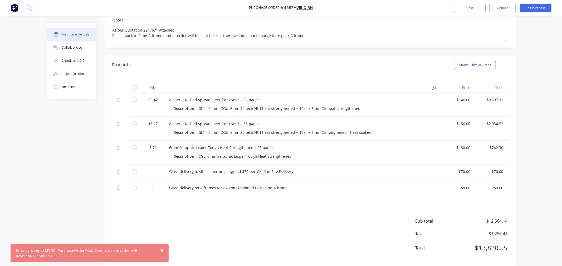
scroll to position [78, 0]
click at [132, 118] on div at bounding box center [134, 123] width 11 height 11
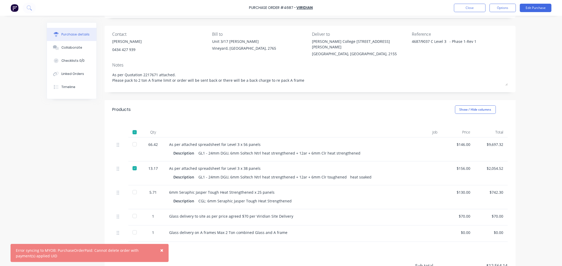
scroll to position [19, 0]
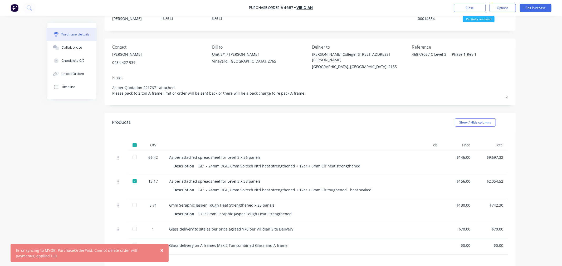
click at [174, 227] on div "Glass delivery to site as per price agreed $70 per Viridian Site Delivery" at bounding box center [283, 230] width 229 height 6
click at [167, 223] on div "Glass delivery to site as per price agreed $70 per Viridian Site Delivery" at bounding box center [283, 230] width 237 height 16
drag, startPoint x: 167, startPoint y: 223, endPoint x: 321, endPoint y: 220, distance: 153.8
click at [321, 222] on div "Glass delivery to site as per price agreed $70 per Viridian Site Delivery" at bounding box center [283, 230] width 237 height 16
copy div "Glass delivery to site as per price agreed $70 per Viridian Site Delivery"
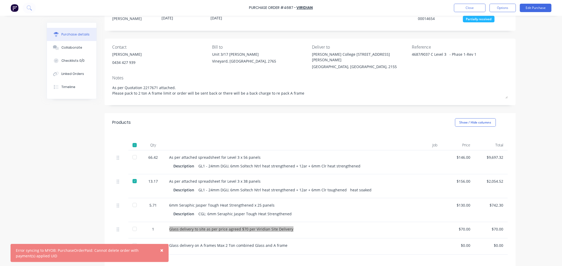
scroll to position [0, 0]
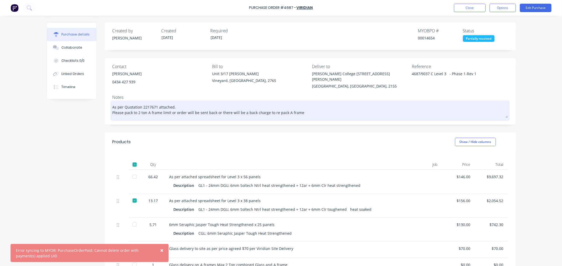
click at [304, 107] on textarea "As per Quotation 2217671 attached. Please pack to 2 ton A frame limit or order …" at bounding box center [309, 110] width 395 height 16
click at [316, 107] on textarea "As per Quotation 2217671 attached. Please pack to 2 ton A frame limit or order …" at bounding box center [309, 110] width 395 height 16
click at [340, 109] on textarea "As per Quotation 2217671 attached. Please pack to 2 ton A frame limit or order …" at bounding box center [309, 110] width 395 height 16
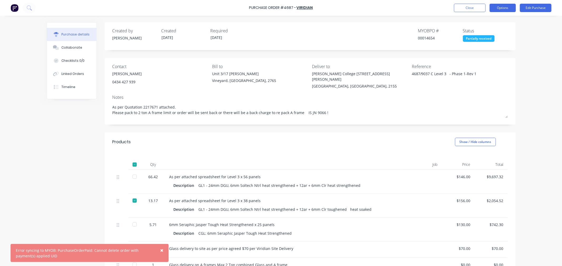
click at [492, 7] on button "Options" at bounding box center [502, 8] width 26 height 8
click at [475, 23] on div "Print / Email" at bounding box center [490, 22] width 41 height 8
click at [478, 30] on div "With pricing" at bounding box center [490, 32] width 41 height 8
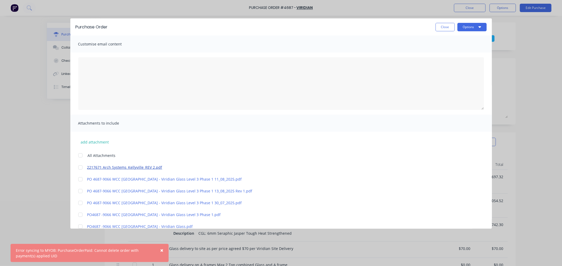
click at [118, 168] on link "2217671 Arch Systems_Kellyville_REV 2.pdf" at bounding box center [273, 168] width 372 height 6
click at [111, 227] on link "PO4687 -9066 WCC [GEOGRAPHIC_DATA] - Viridian Glass.pdf" at bounding box center [273, 227] width 372 height 6
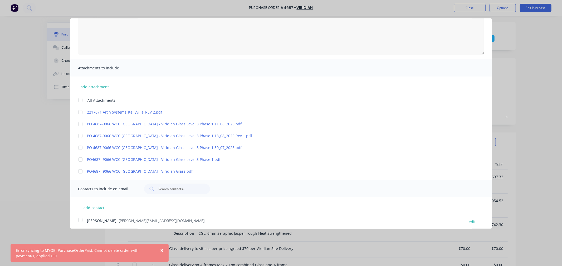
scroll to position [53, 0]
click at [470, 10] on div "Purchase Order Close Options Customise email content Attachments to include add…" at bounding box center [281, 133] width 562 height 266
drag, startPoint x: 465, startPoint y: 9, endPoint x: 443, endPoint y: 51, distance: 47.8
click at [465, 10] on div "Purchase Order Close Options Customise email content Attachments to include add…" at bounding box center [281, 133] width 562 height 266
click at [304, 205] on div "add contact Brent - [EMAIL_ADDRESS][DOMAIN_NAME] edit Charle Garnica - [EMAIL_A…" at bounding box center [280, 241] width 421 height 82
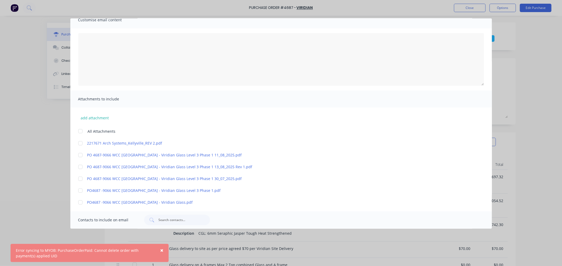
scroll to position [0, 0]
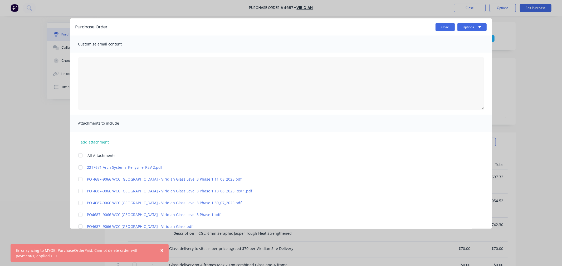
click at [435, 30] on button "Close" at bounding box center [444, 27] width 19 height 8
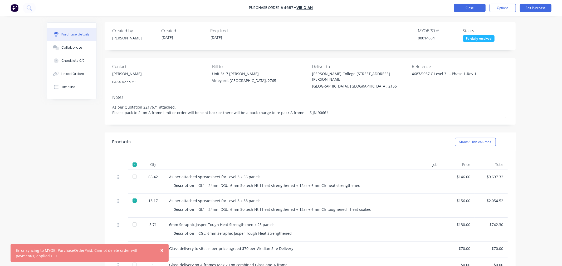
click at [464, 7] on button "Close" at bounding box center [470, 8] width 32 height 8
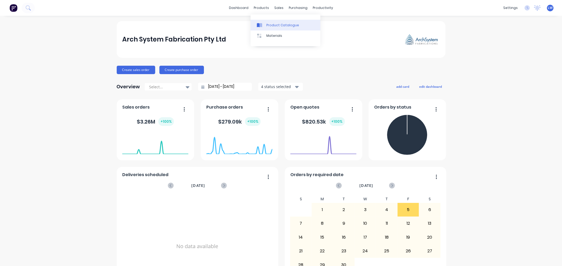
click at [272, 23] on div "Product Catalogue" at bounding box center [282, 25] width 33 height 5
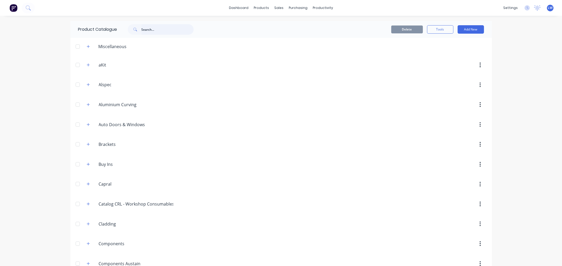
click at [147, 28] on input "text" at bounding box center [167, 29] width 52 height 11
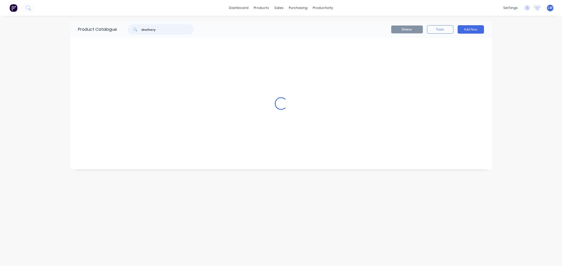
click at [146, 30] on input "dewlivery" at bounding box center [167, 29] width 52 height 11
click at [156, 27] on input "delivery" at bounding box center [167, 29] width 52 height 11
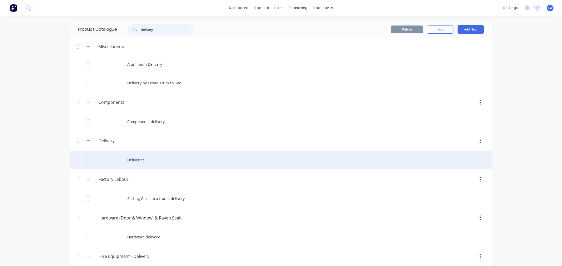
type input "delivery"
click at [138, 161] on div "Deliveries" at bounding box center [280, 160] width 421 height 19
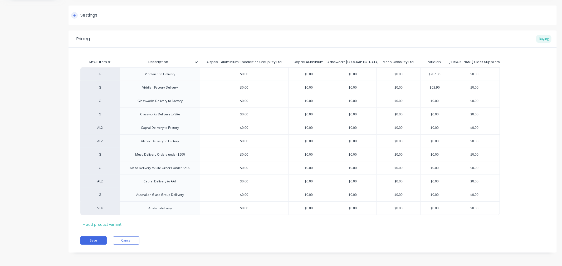
scroll to position [73, 0]
click at [111, 224] on div "+ add product variant" at bounding box center [102, 224] width 44 height 8
type textarea "x"
click at [105, 223] on div "factory_item" at bounding box center [99, 221] width 39 height 14
click at [97, 221] on div "factory_item" at bounding box center [100, 221] width 29 height 5
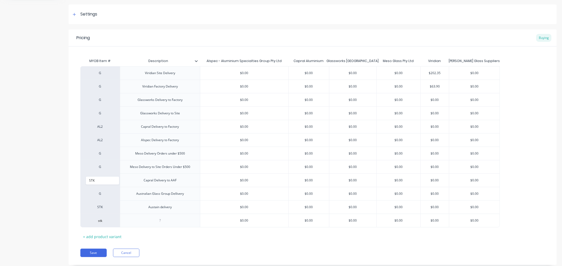
click at [102, 211] on div "G Viridian Site Delivery $0.00 $0.00 $0.00 $0.00 $202.35 $0.00 G Viridian Facto…" at bounding box center [312, 146] width 464 height 161
click at [103, 221] on div "factory_item" at bounding box center [100, 221] width 29 height 5
type input "stk"
click at [94, 229] on button "STK" at bounding box center [102, 229] width 33 height 8
type textarea "x"
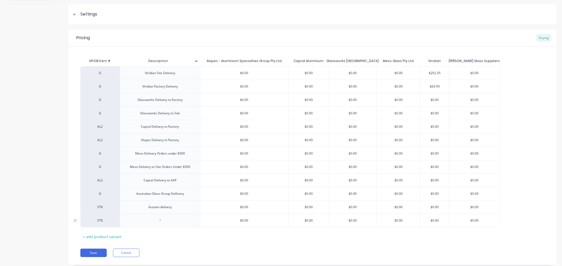
click at [161, 221] on div at bounding box center [160, 220] width 26 height 7
click at [80, 12] on div "Settings" at bounding box center [88, 14] width 17 height 7
type textarea "x"
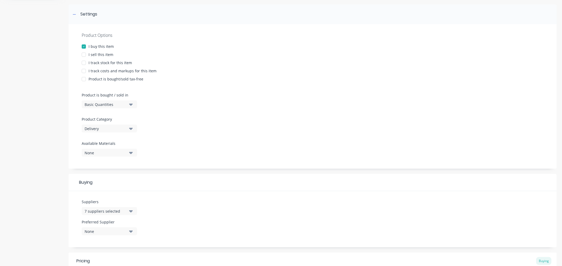
click at [131, 211] on icon "button" at bounding box center [131, 212] width 4 height 2
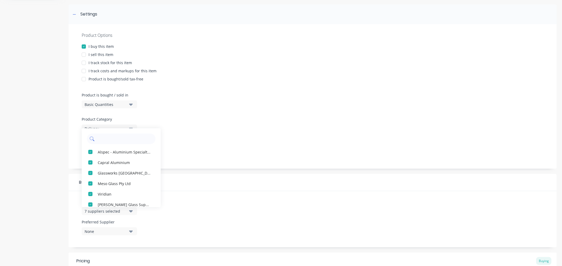
click at [103, 140] on input "text" at bounding box center [125, 139] width 56 height 11
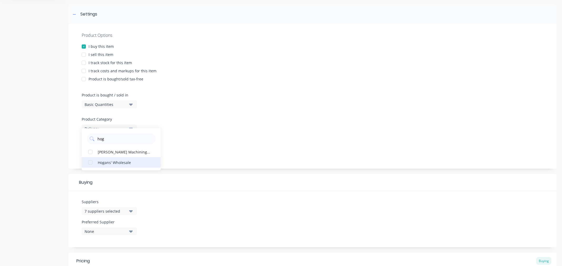
type input "hog"
click at [100, 160] on div "Hogans' Wholesale" at bounding box center [124, 163] width 53 height 6
type textarea "x"
click at [184, 179] on div "Buying" at bounding box center [312, 182] width 488 height 17
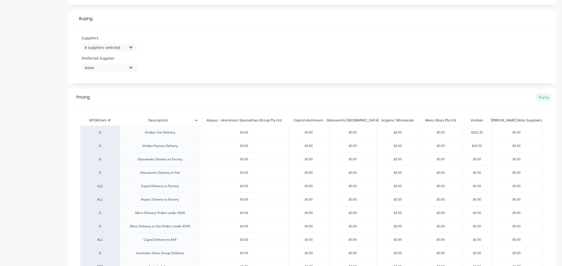
scroll to position [307, 0]
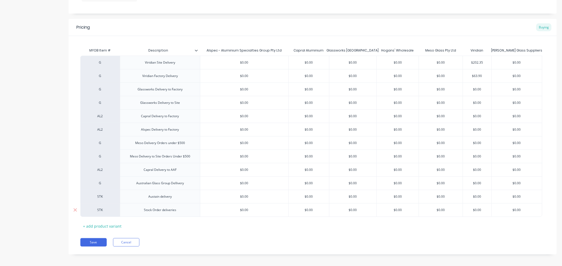
type input "$0.00"
click at [394, 210] on input "$0.00" at bounding box center [397, 210] width 42 height 5
click at [395, 211] on input "$0.00" at bounding box center [397, 210] width 42 height 5
type textarea "x"
type input "$1.00"
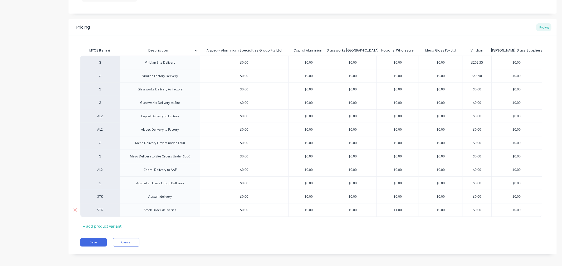
type textarea "x"
type input "$15.00"
click at [165, 213] on div "Stock Order deliveries" at bounding box center [160, 210] width 41 height 7
type textarea "x"
type input "$0.00"
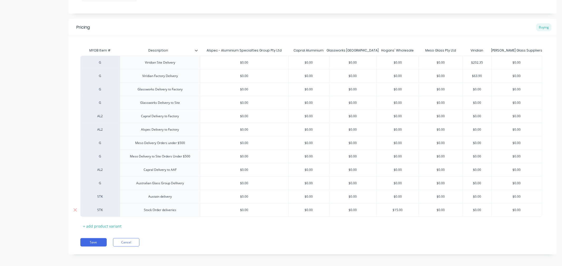
click at [243, 212] on input "$0.00" at bounding box center [244, 210] width 88 height 5
type input "$0.00"
click at [439, 212] on input "$0.00" at bounding box center [441, 210] width 44 height 5
click at [93, 242] on button "Save" at bounding box center [93, 243] width 26 height 8
type textarea "x"
